Goal: Transaction & Acquisition: Purchase product/service

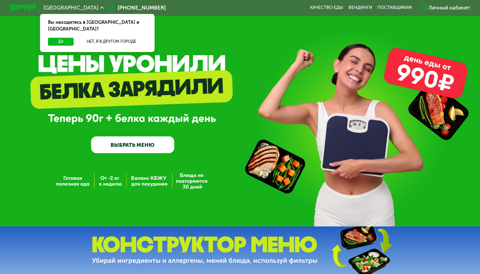
click at [233, 19] on div "GrowFood — доставка правильного питания ВЫБРАТЬ МЕНЮ" at bounding box center [240, 113] width 480 height 227
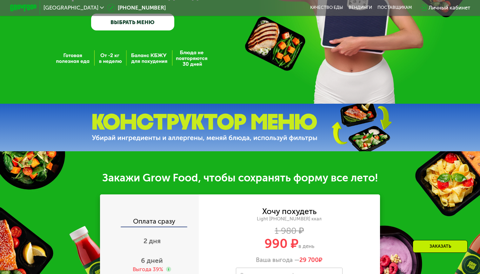
scroll to position [131, 0]
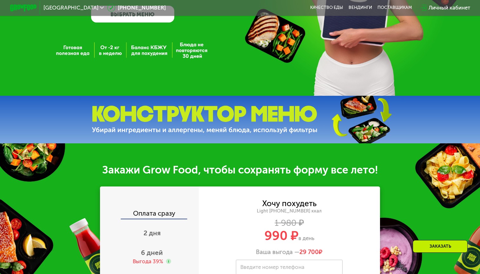
click at [350, 120] on img at bounding box center [361, 120] width 94 height 50
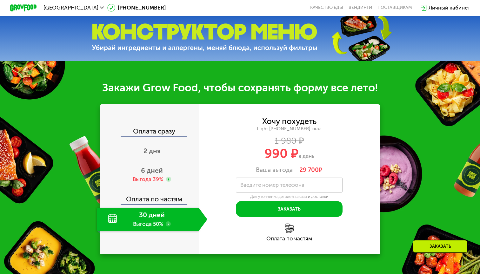
scroll to position [213, 0]
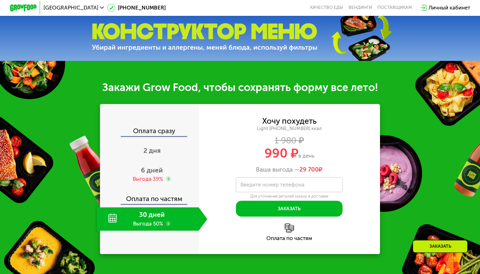
click at [378, 89] on div "Закажи Grow Food, чтобы сохранять форму все лето!" at bounding box center [240, 87] width 480 height 13
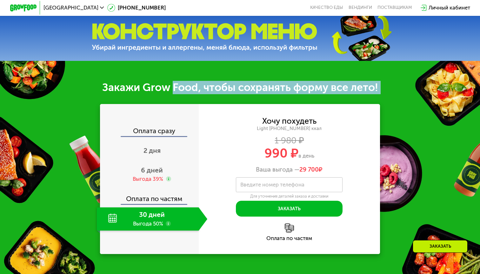
drag, startPoint x: 378, startPoint y: 89, endPoint x: 176, endPoint y: 85, distance: 201.7
click at [176, 85] on div "Закажи Grow Food, чтобы сохранять форму все лето!" at bounding box center [240, 87] width 480 height 13
click at [159, 87] on div "Закажи Grow Food, чтобы сохранять форму все лето!" at bounding box center [240, 87] width 480 height 13
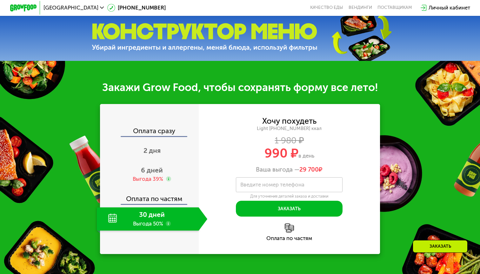
drag, startPoint x: 266, startPoint y: 155, endPoint x: 316, endPoint y: 156, distance: 50.5
click at [316, 156] on div "990 ₽ в день" at bounding box center [289, 153] width 181 height 13
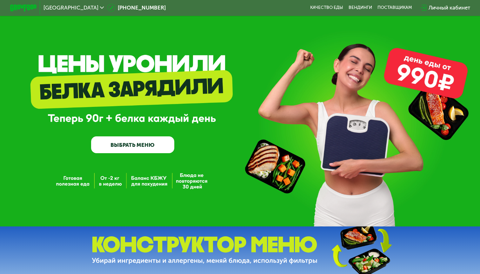
scroll to position [0, 0]
click at [130, 141] on link "ВЫБРАТЬ МЕНЮ" at bounding box center [132, 145] width 83 height 17
click at [136, 146] on link "ВЫБРАТЬ МЕНЮ" at bounding box center [132, 145] width 83 height 17
click at [155, 151] on link "ВЫБРАТЬ МЕНЮ" at bounding box center [132, 145] width 83 height 17
click at [131, 150] on link "ВЫБРАТЬ МЕНЮ" at bounding box center [132, 145] width 83 height 17
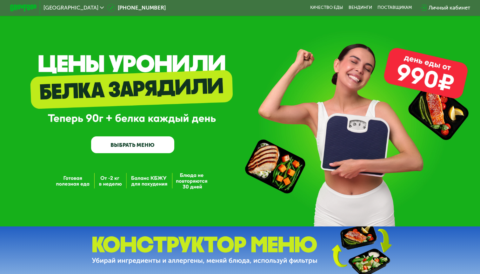
click at [155, 144] on link "ВЫБРАТЬ МЕНЮ" at bounding box center [132, 145] width 83 height 17
click at [149, 144] on link "ВЫБРАТЬ МЕНЮ" at bounding box center [132, 145] width 83 height 17
click at [134, 147] on link "ВЫБРАТЬ МЕНЮ" at bounding box center [132, 145] width 83 height 17
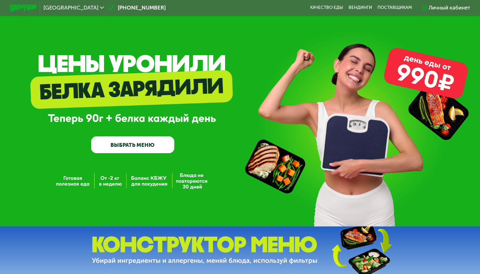
click at [134, 147] on link "ВЫБРАТЬ МЕНЮ" at bounding box center [132, 145] width 83 height 17
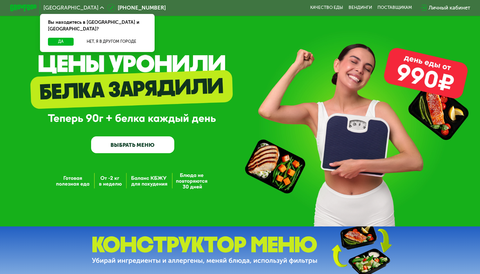
click at [141, 149] on link "ВЫБРАТЬ МЕНЮ" at bounding box center [132, 145] width 83 height 17
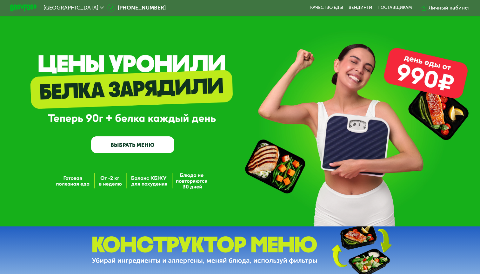
click at [130, 147] on link "ВЫБРАТЬ МЕНЮ" at bounding box center [132, 145] width 83 height 17
click at [124, 140] on link "ВЫБРАТЬ МЕНЮ" at bounding box center [132, 145] width 83 height 17
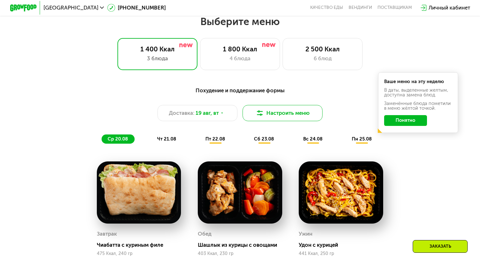
scroll to position [282, 0]
click at [291, 110] on button "Настроить меню" at bounding box center [283, 113] width 80 height 16
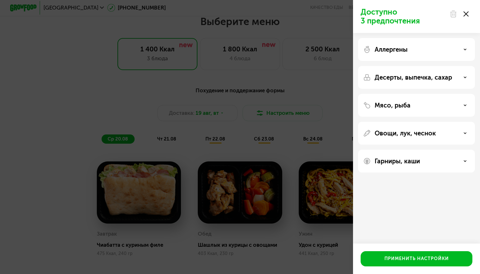
click at [458, 157] on div "Гарниры, каши" at bounding box center [416, 161] width 117 height 23
click at [463, 163] on div "Гарниры, каши" at bounding box center [416, 161] width 107 height 8
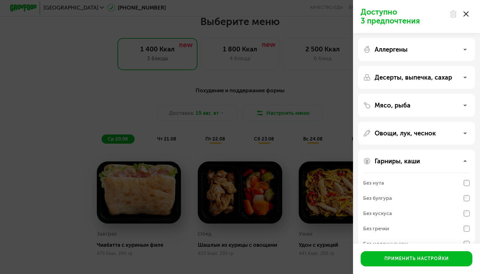
click at [462, 161] on div "Гарниры, каши" at bounding box center [416, 161] width 107 height 8
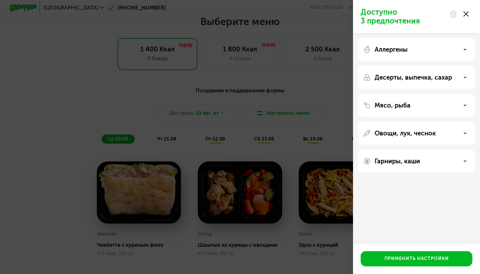
click at [467, 9] on div at bounding box center [459, 14] width 27 height 13
click at [466, 13] on icon at bounding box center [466, 13] width 5 height 5
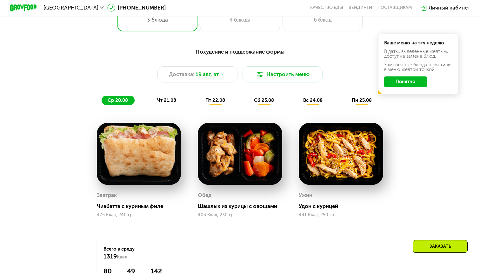
scroll to position [310, 0]
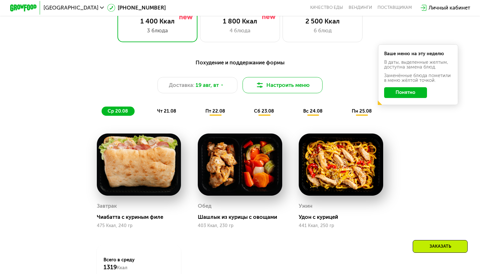
click at [305, 87] on button "Настроить меню" at bounding box center [283, 85] width 80 height 16
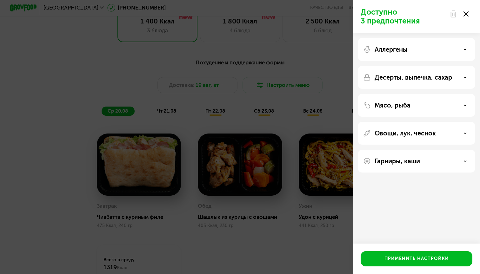
click at [438, 66] on div "Аллергены" at bounding box center [416, 77] width 117 height 23
click at [459, 165] on div "Гарниры, каши" at bounding box center [416, 161] width 107 height 8
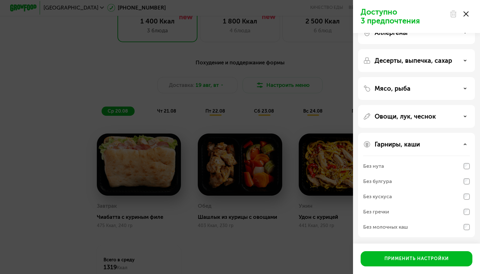
scroll to position [17, 0]
click at [463, 87] on div "Мясо, рыба" at bounding box center [416, 89] width 107 height 8
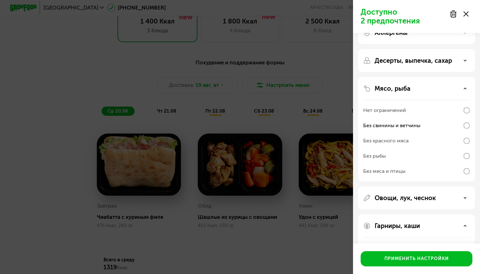
click at [294, 98] on div "Доступно 2 предпочтения Аллергены Десерты, выпечка, сахар Мясо, рыба Нет ограни…" at bounding box center [240, 137] width 480 height 274
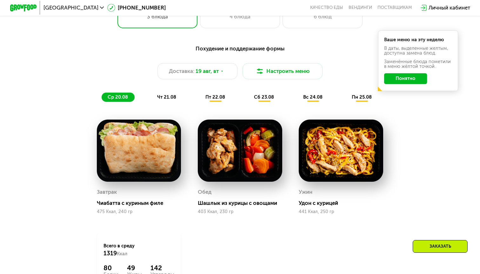
scroll to position [319, 0]
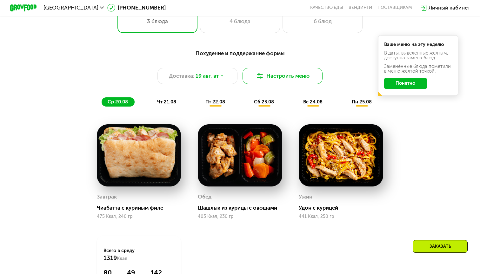
click at [276, 73] on button "Настроить меню" at bounding box center [283, 76] width 80 height 16
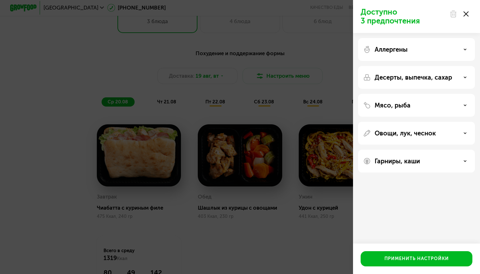
click at [412, 51] on div "Аллергены" at bounding box center [416, 50] width 107 height 8
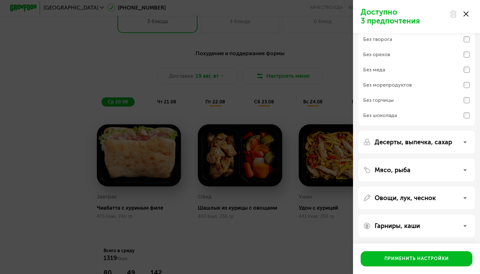
scroll to position [32, 0]
click at [456, 170] on div "Мясо, рыба" at bounding box center [416, 170] width 107 height 8
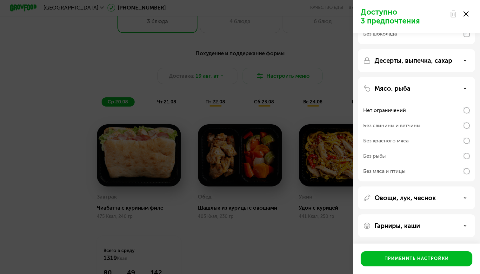
click at [460, 199] on div "Овощи, лук, чеснок" at bounding box center [416, 198] width 107 height 8
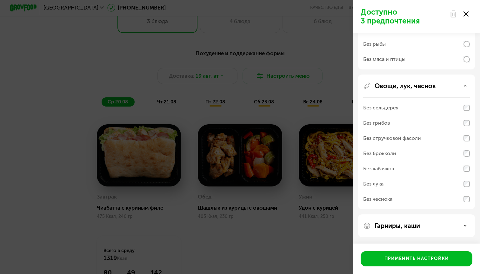
scroll to position [226, 0]
click at [329, 206] on div "Доступно 3 предпочтения Аллергены Без творога Без орехов Без меда Без морепроду…" at bounding box center [240, 137] width 480 height 274
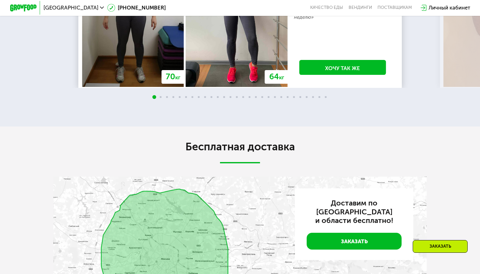
scroll to position [1231, 0]
